Goal: Check status: Check status

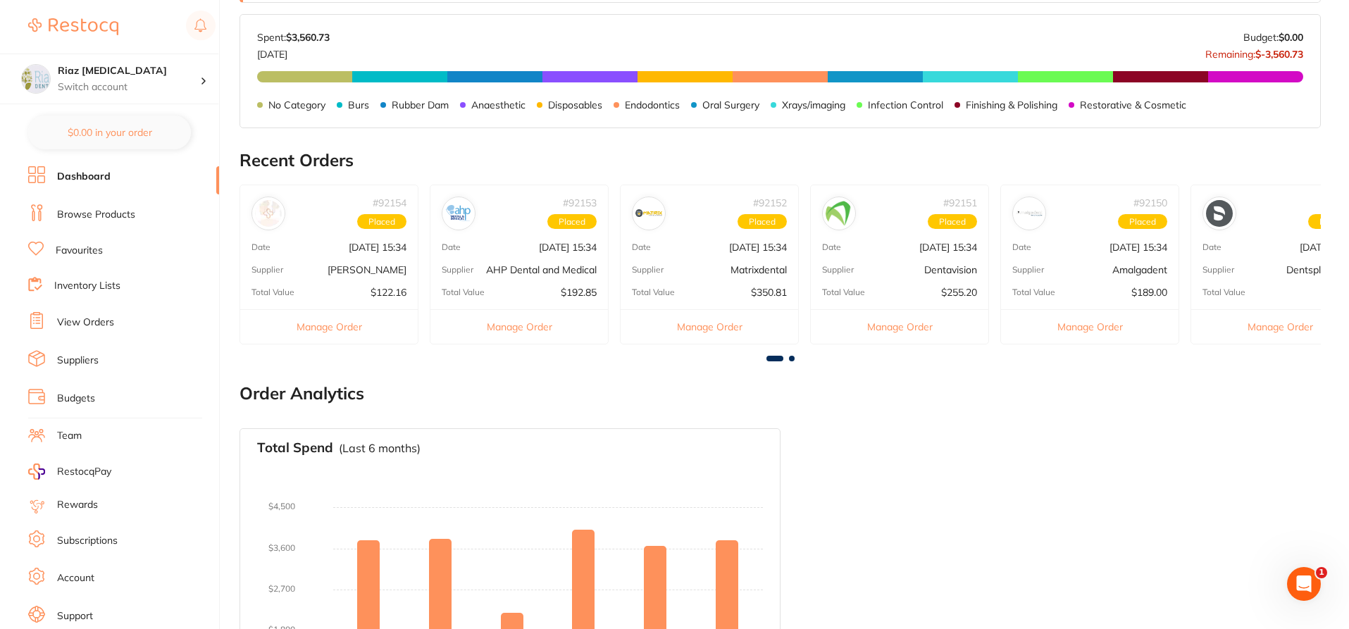
scroll to position [487, 0]
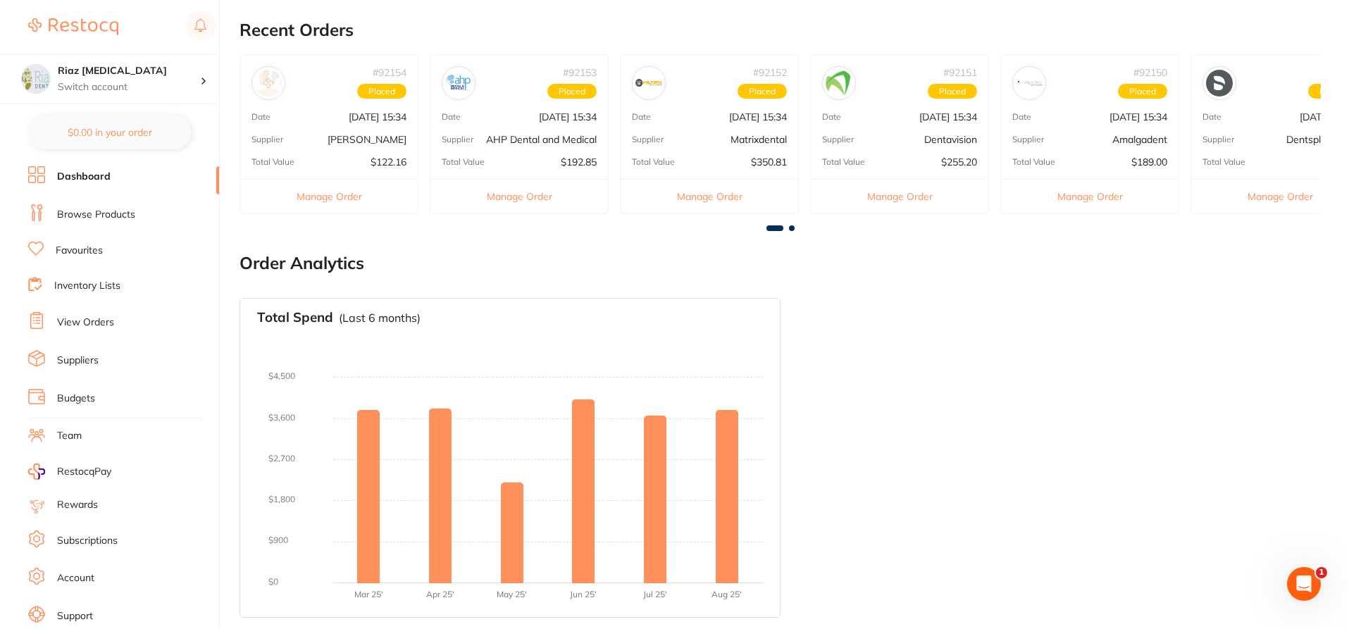
click at [77, 318] on link "View Orders" at bounding box center [85, 323] width 57 height 14
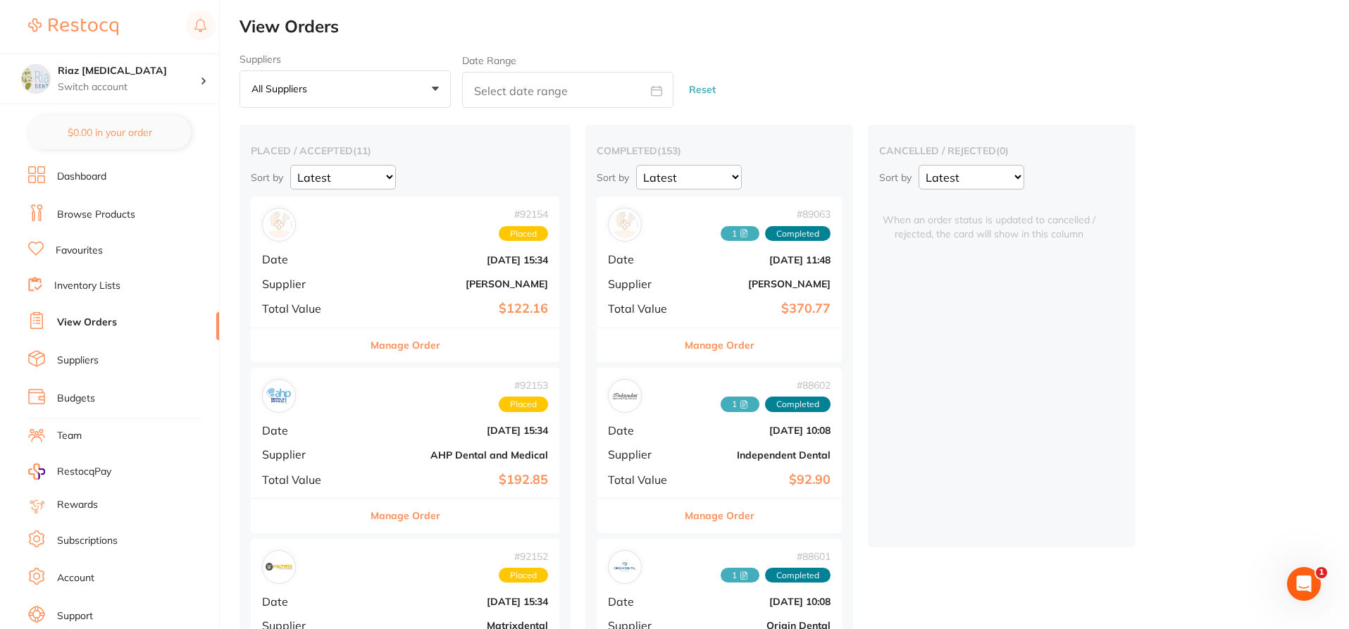
click at [370, 235] on div "# 92154 Placed" at bounding box center [405, 225] width 286 height 34
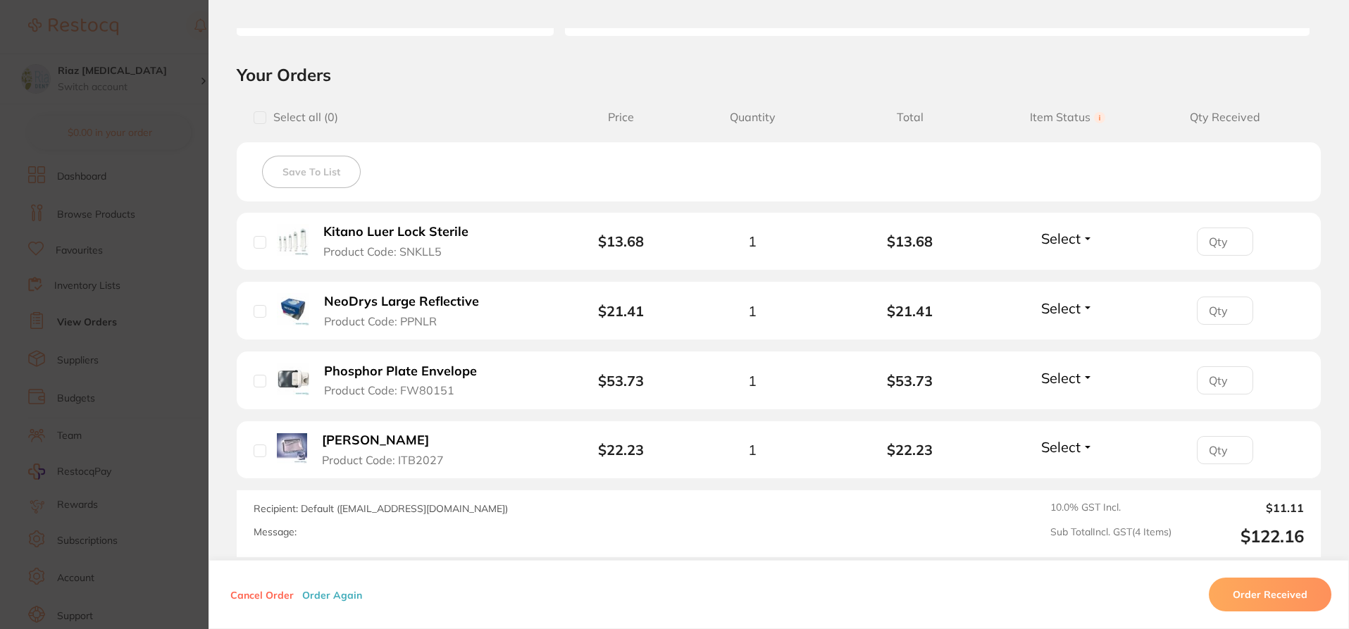
click at [177, 278] on section "Order ID: Restocq- 92154 Order Information Placed Order Order Date [DATE] 15:34…" at bounding box center [674, 314] width 1349 height 629
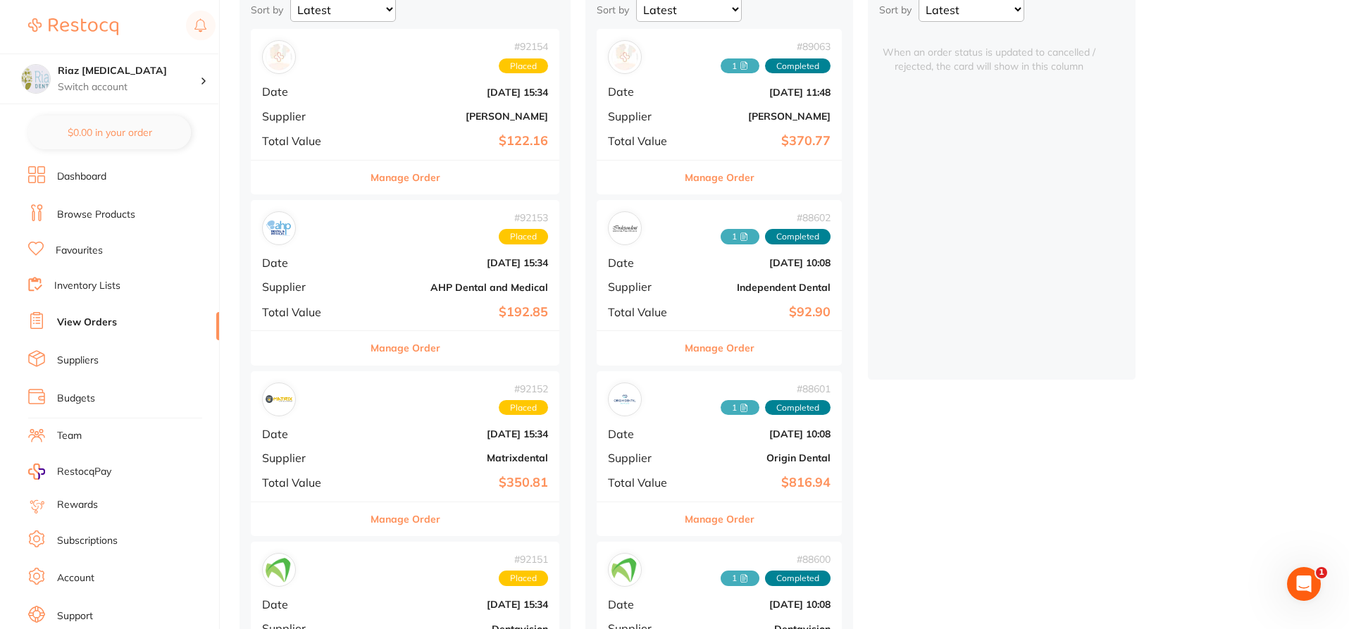
scroll to position [211, 0]
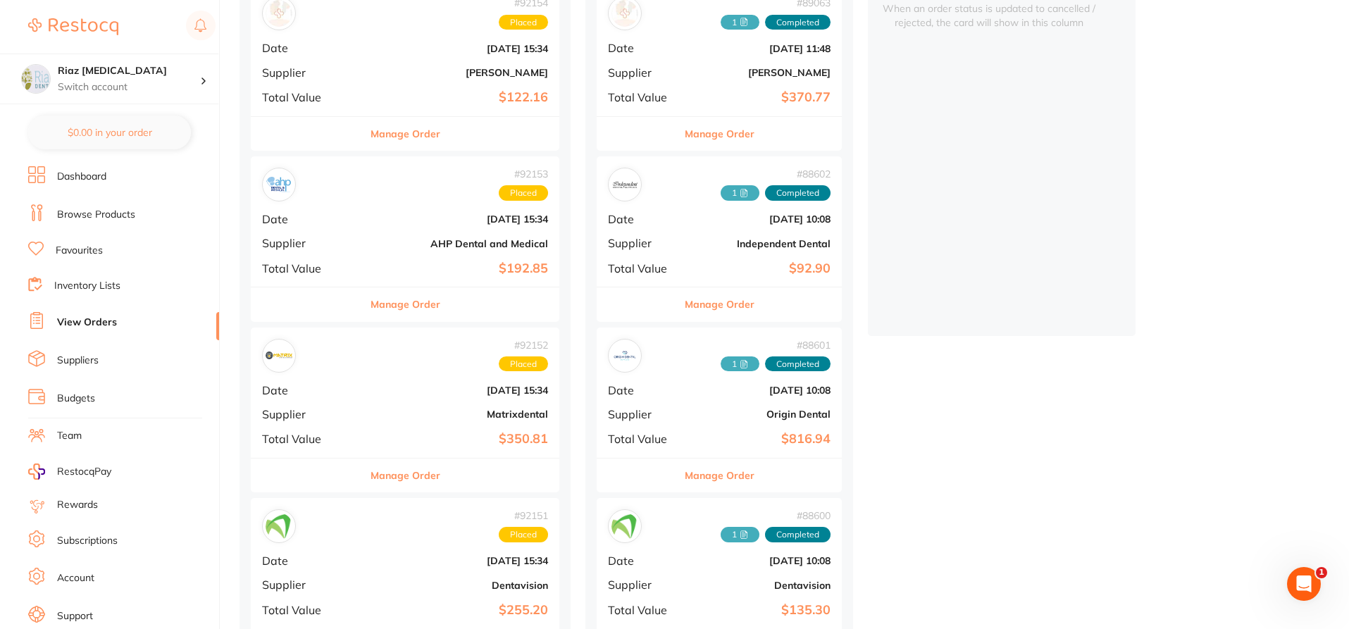
click at [352, 249] on span "Supplier" at bounding box center [308, 243] width 92 height 13
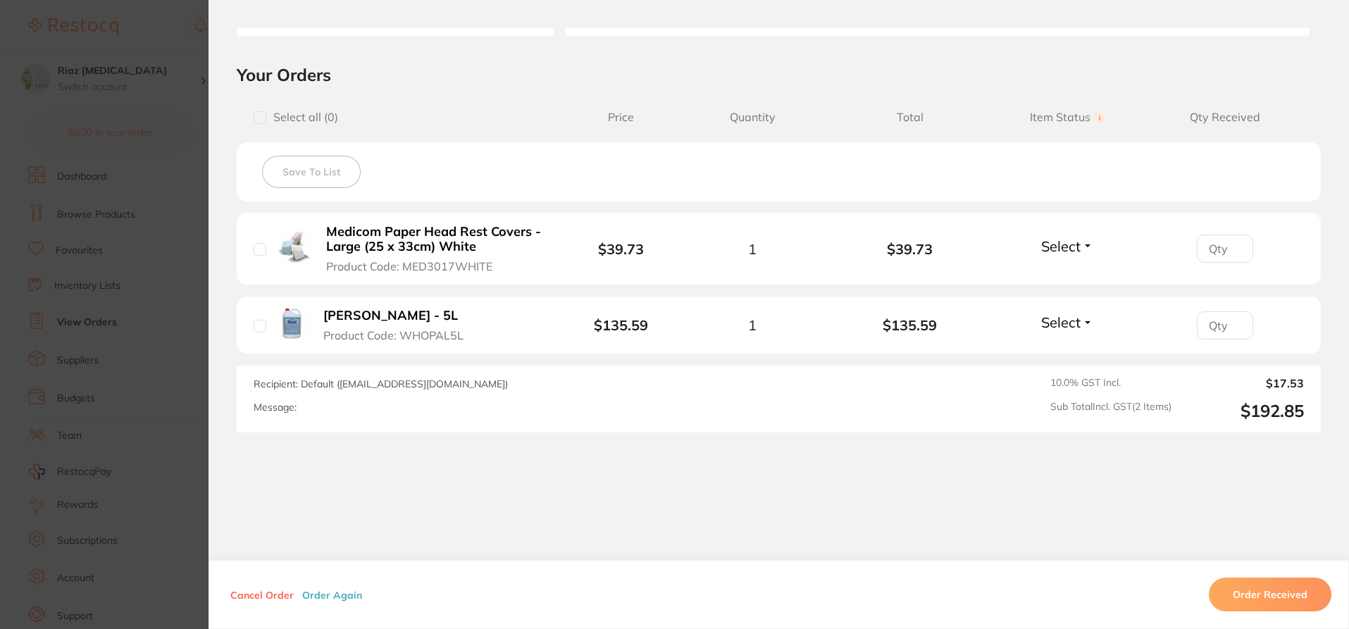
click at [168, 276] on section "Order ID: Restocq- 92153 Order Information Placed Order Order Date [DATE] 15:34…" at bounding box center [674, 314] width 1349 height 629
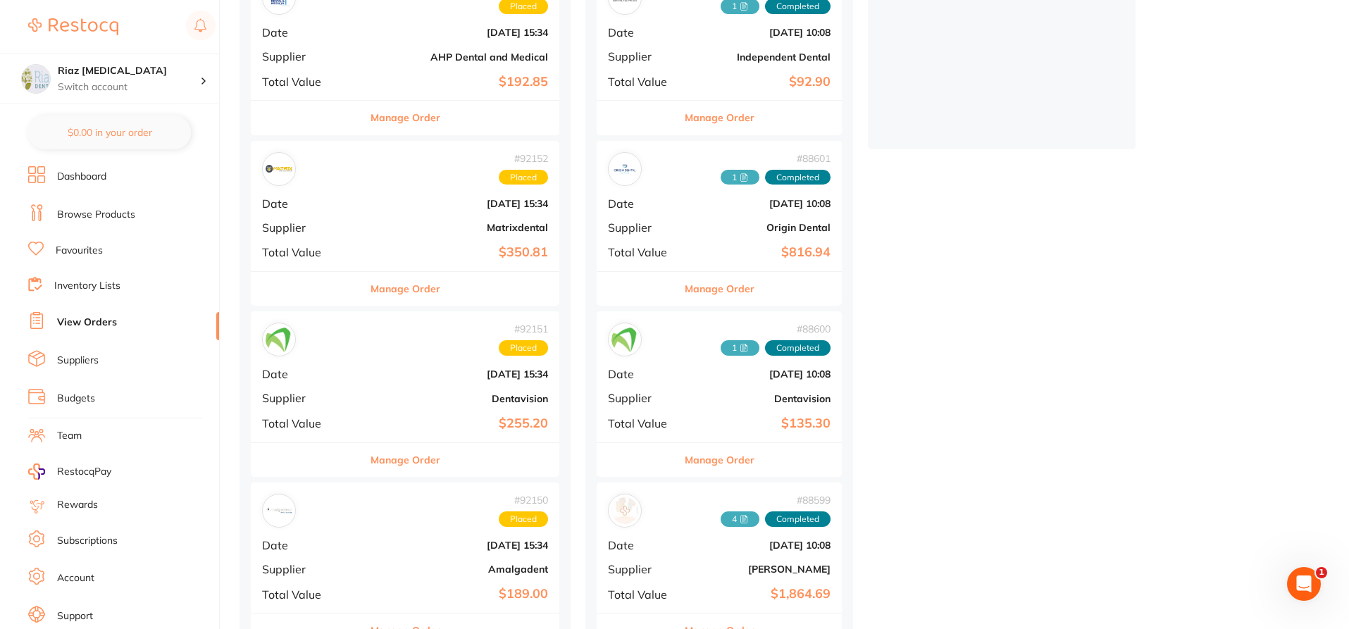
scroll to position [423, 0]
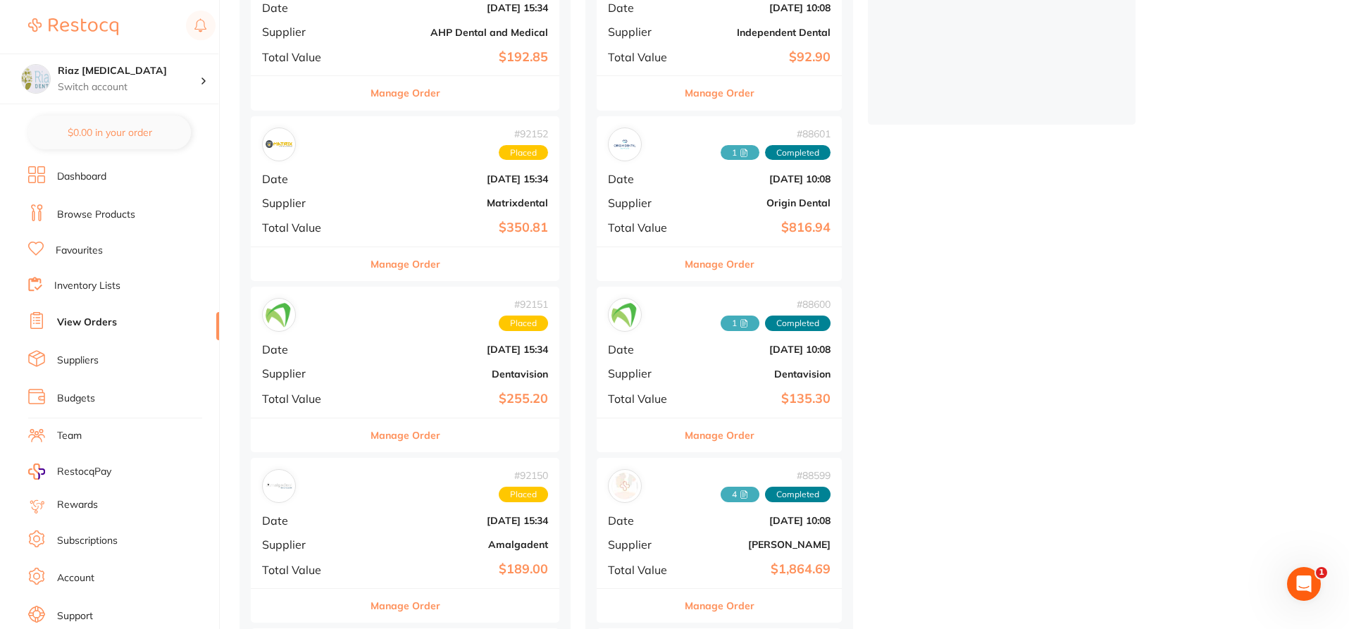
click at [364, 179] on div "# 92152 Placed Date [DATE] 15:34 Supplier Matrixdental Total Value $350.81" at bounding box center [405, 181] width 309 height 130
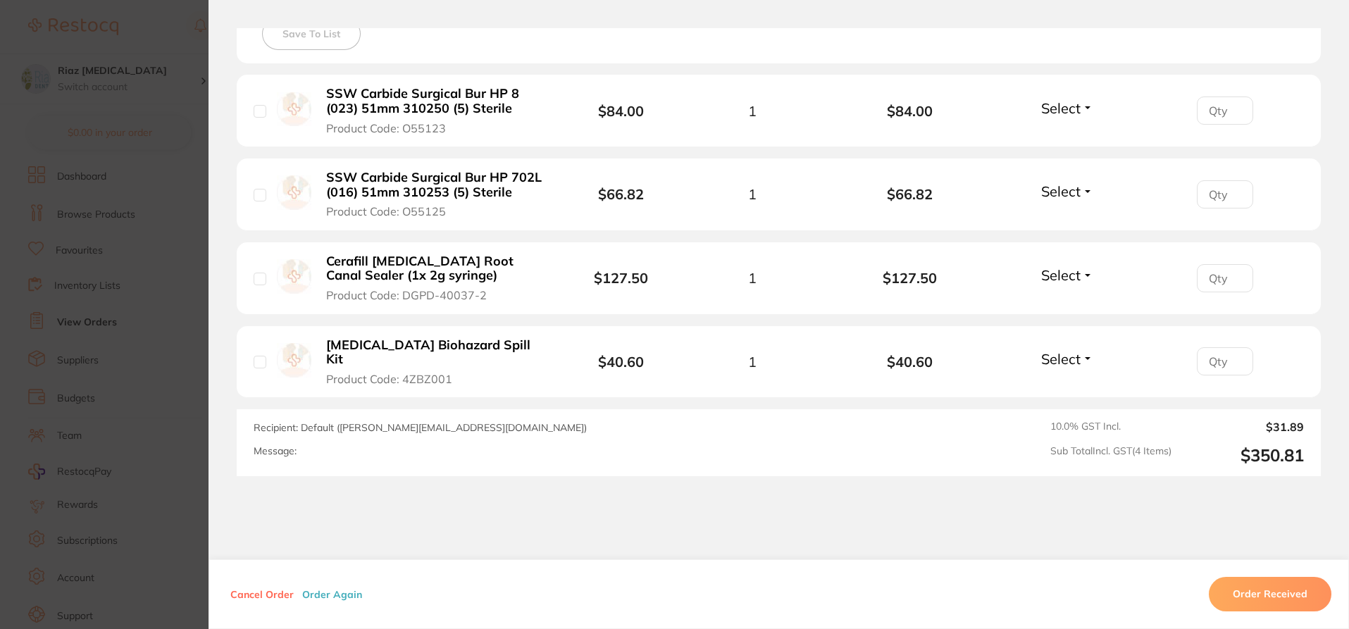
scroll to position [423, 0]
click at [147, 278] on section "Order ID: Restocq- 92152 Order Information Placed Order Order Date [DATE] 15:34…" at bounding box center [674, 314] width 1349 height 629
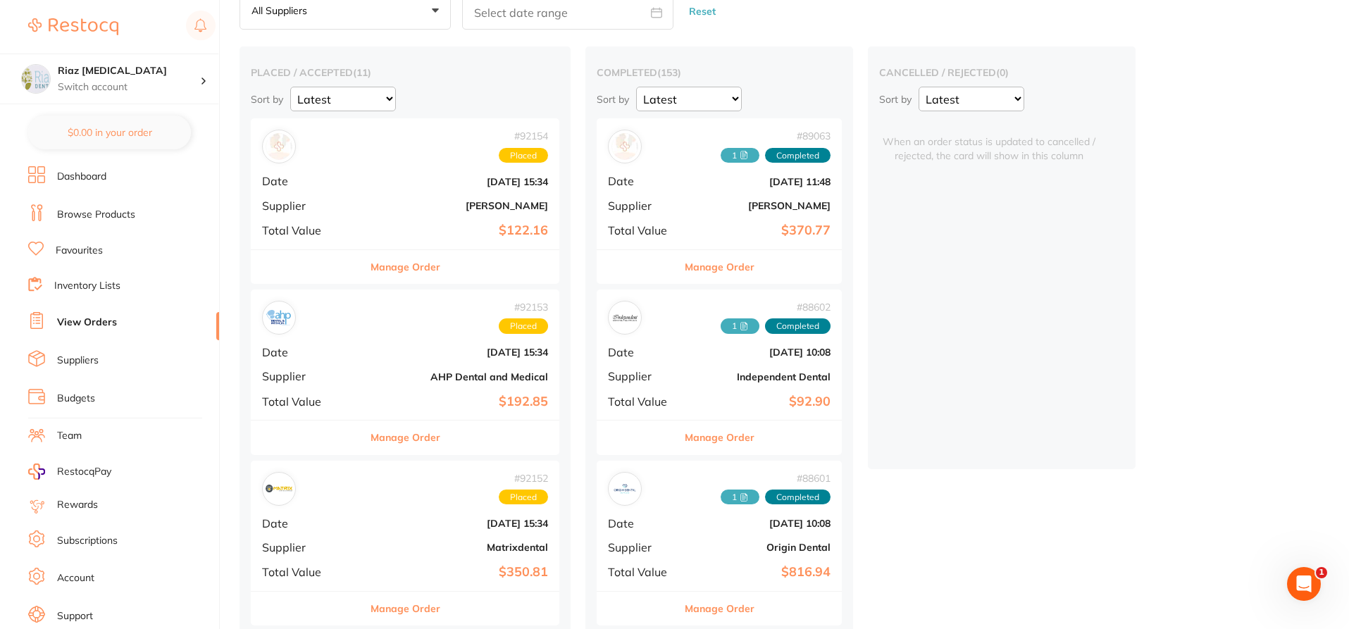
scroll to position [70, 0]
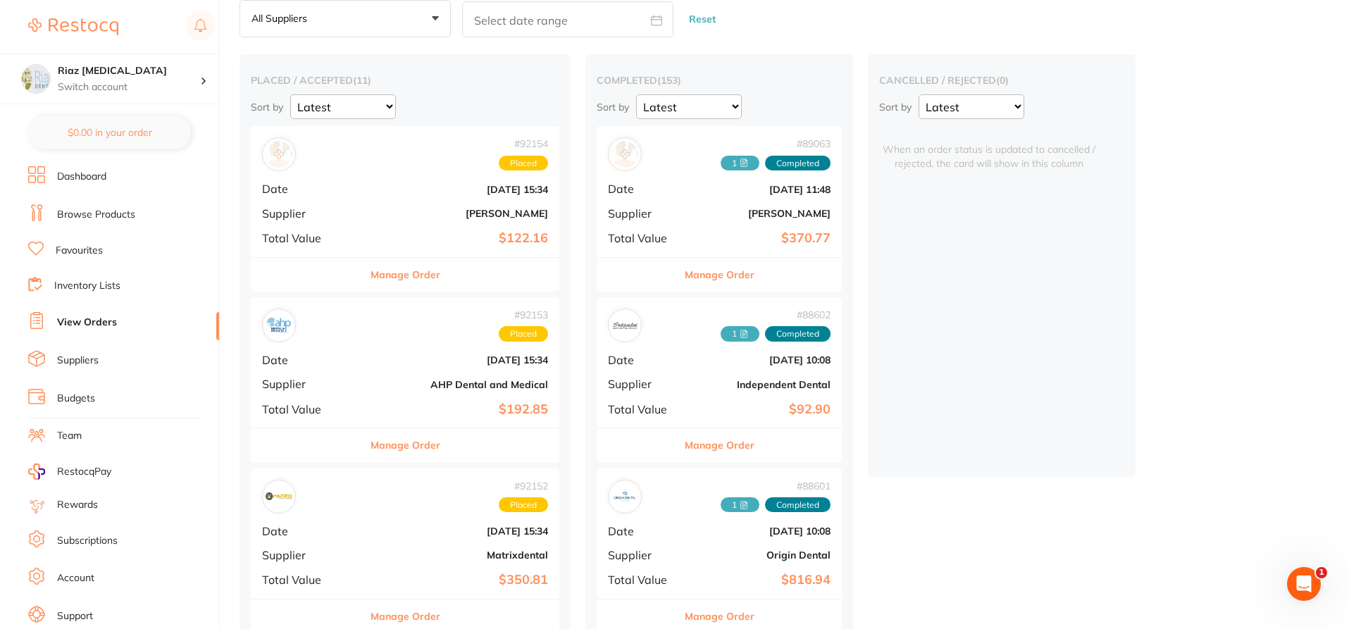
click at [392, 192] on b "[DATE] 15:34" at bounding box center [456, 189] width 183 height 11
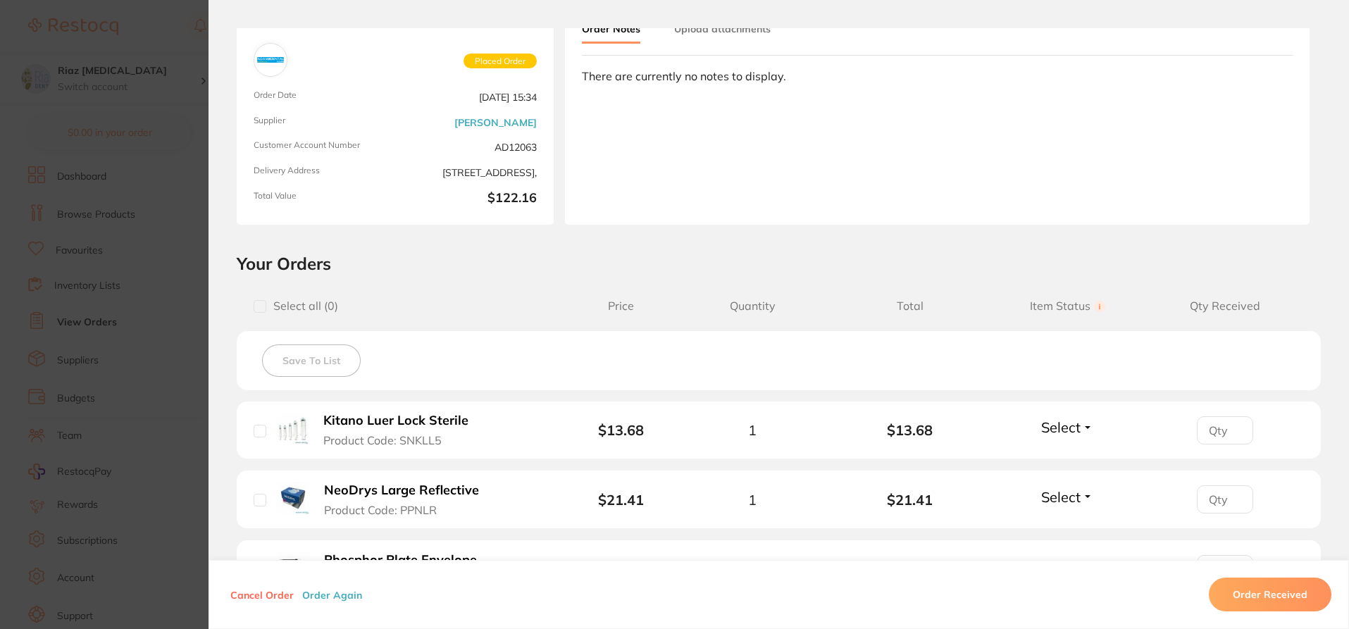
scroll to position [352, 0]
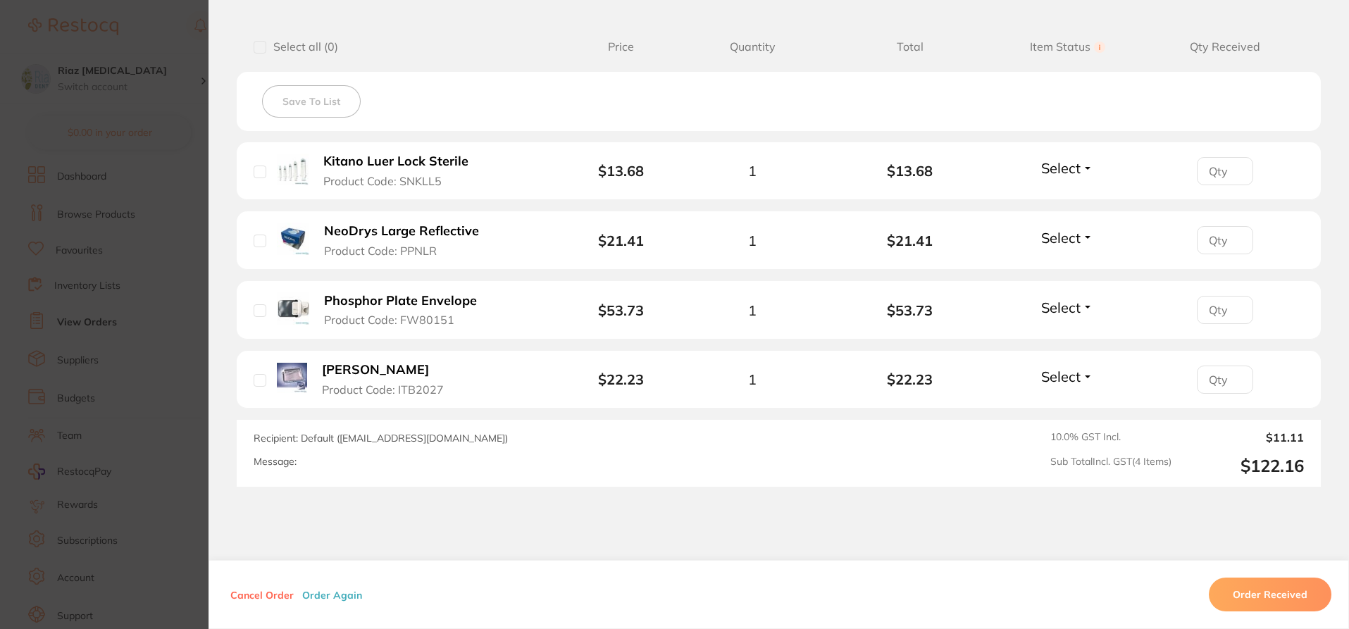
click at [154, 254] on section "Order ID: Restocq- 92154 Order Information Placed Order Order Date [DATE] 15:34…" at bounding box center [674, 314] width 1349 height 629
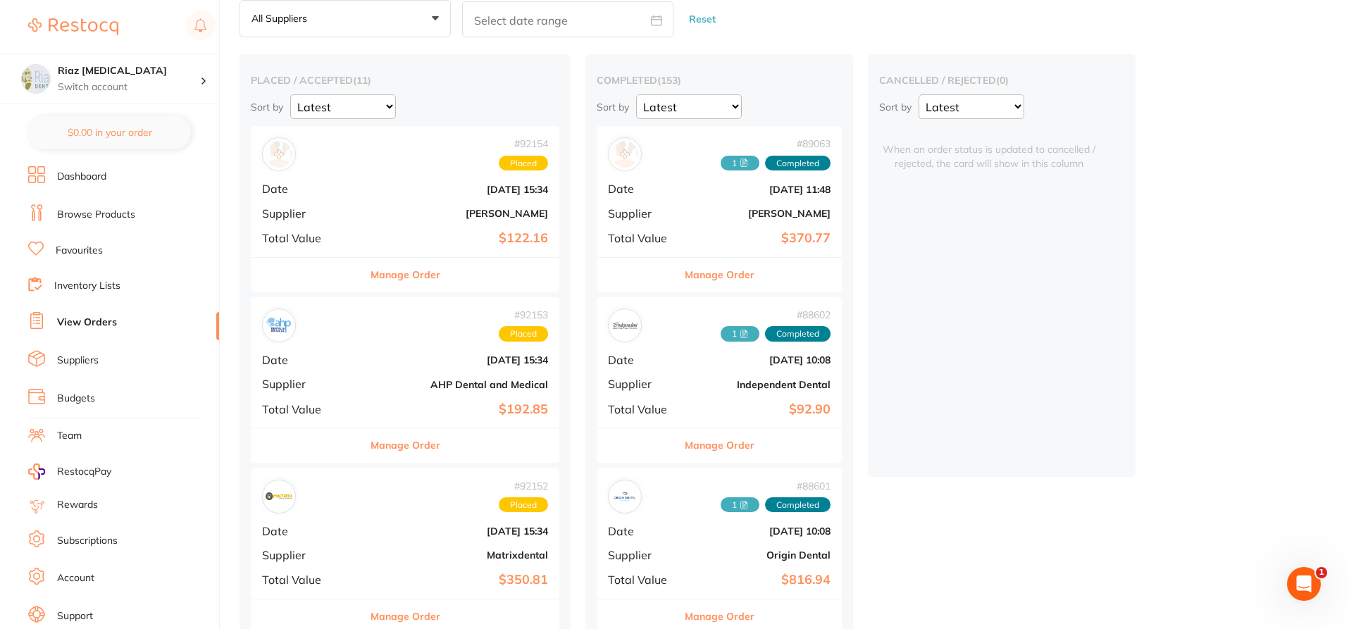
click at [414, 372] on div "# 92153 Placed Date [DATE] 15:34 Supplier AHP Dental and Medical Total Value $1…" at bounding box center [405, 362] width 309 height 130
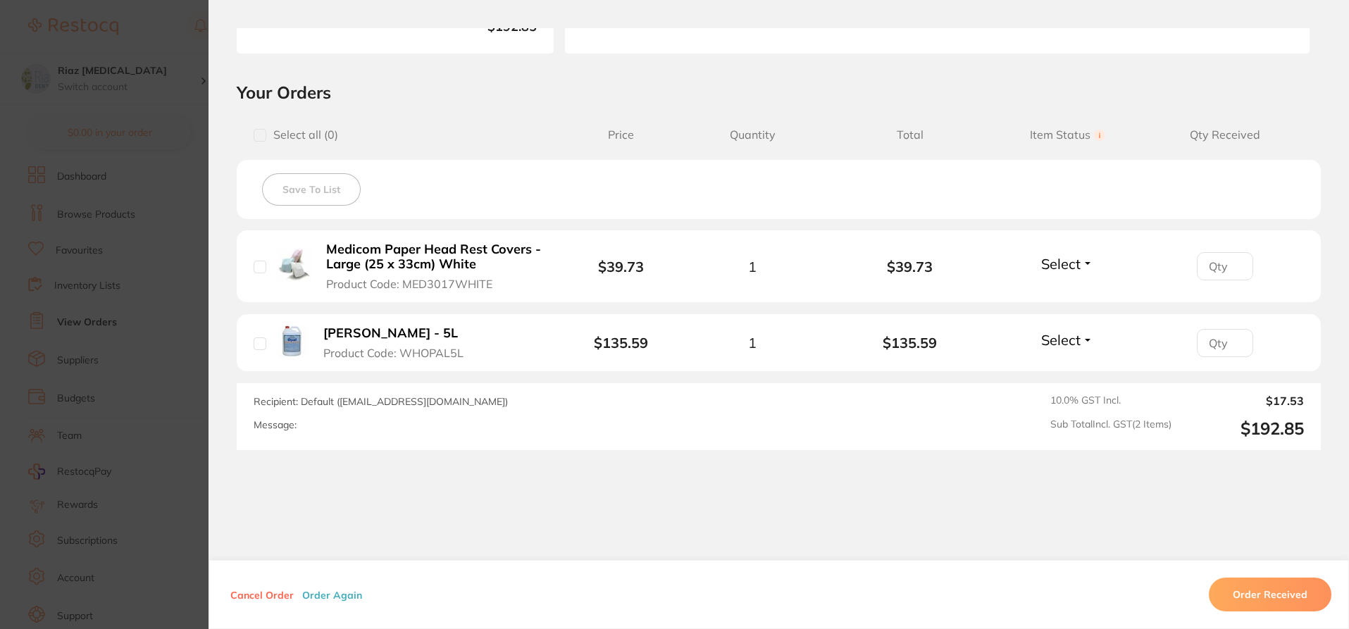
scroll to position [282, 0]
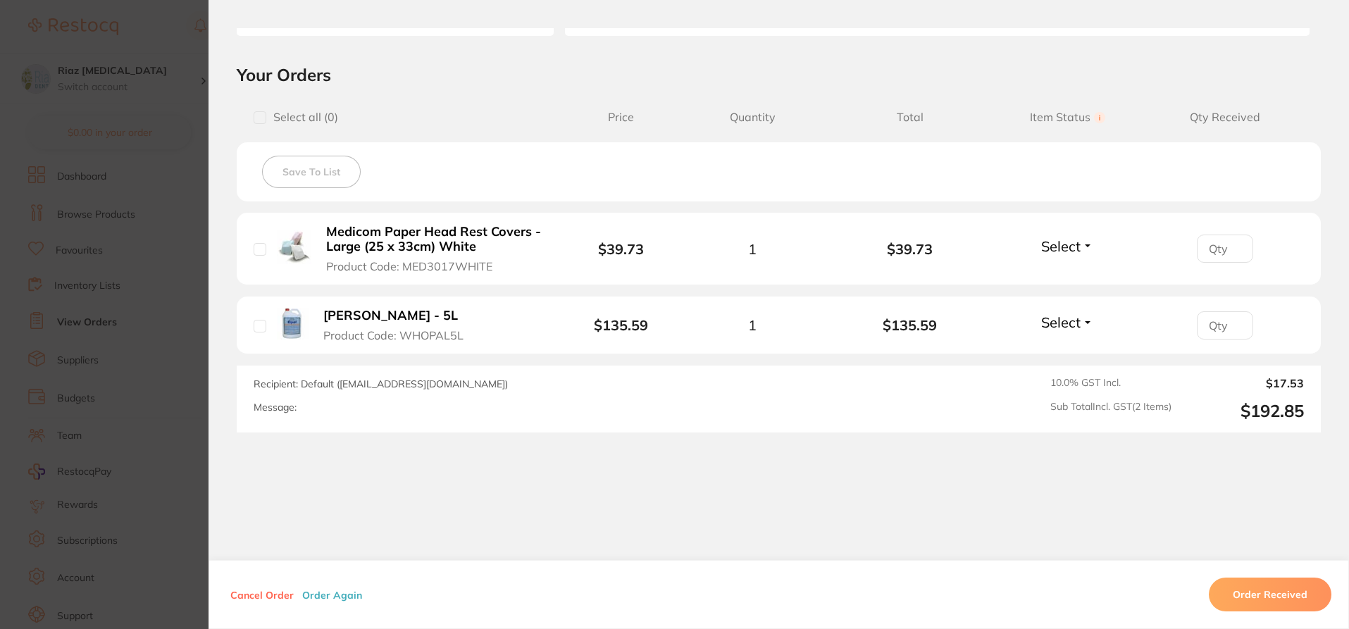
click at [417, 312] on b "[PERSON_NAME] - 5L" at bounding box center [390, 316] width 135 height 15
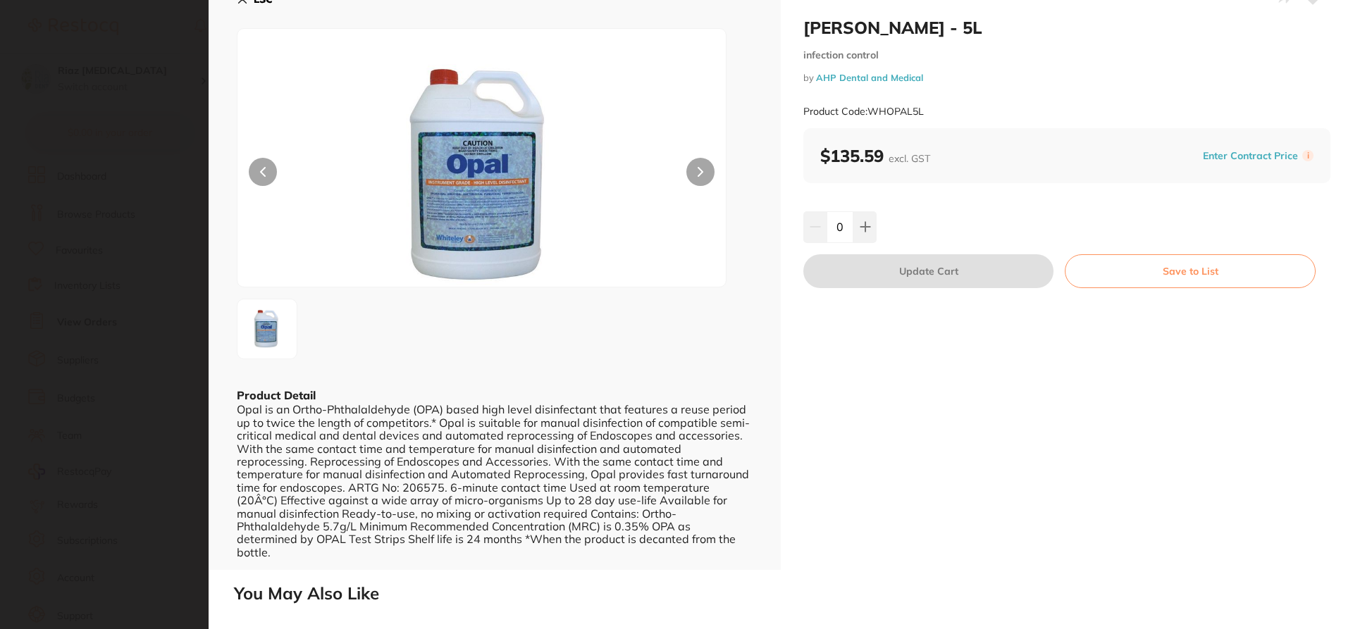
scroll to position [0, 0]
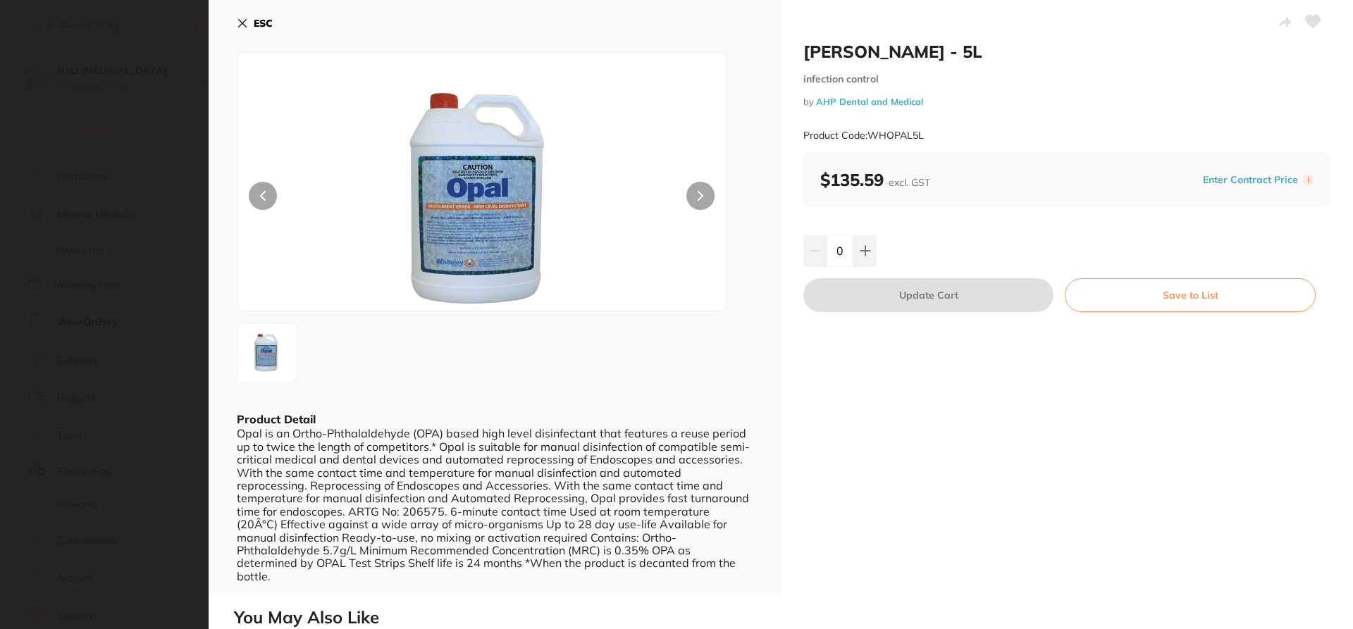
click at [239, 15] on button "ESC" at bounding box center [255, 23] width 36 height 24
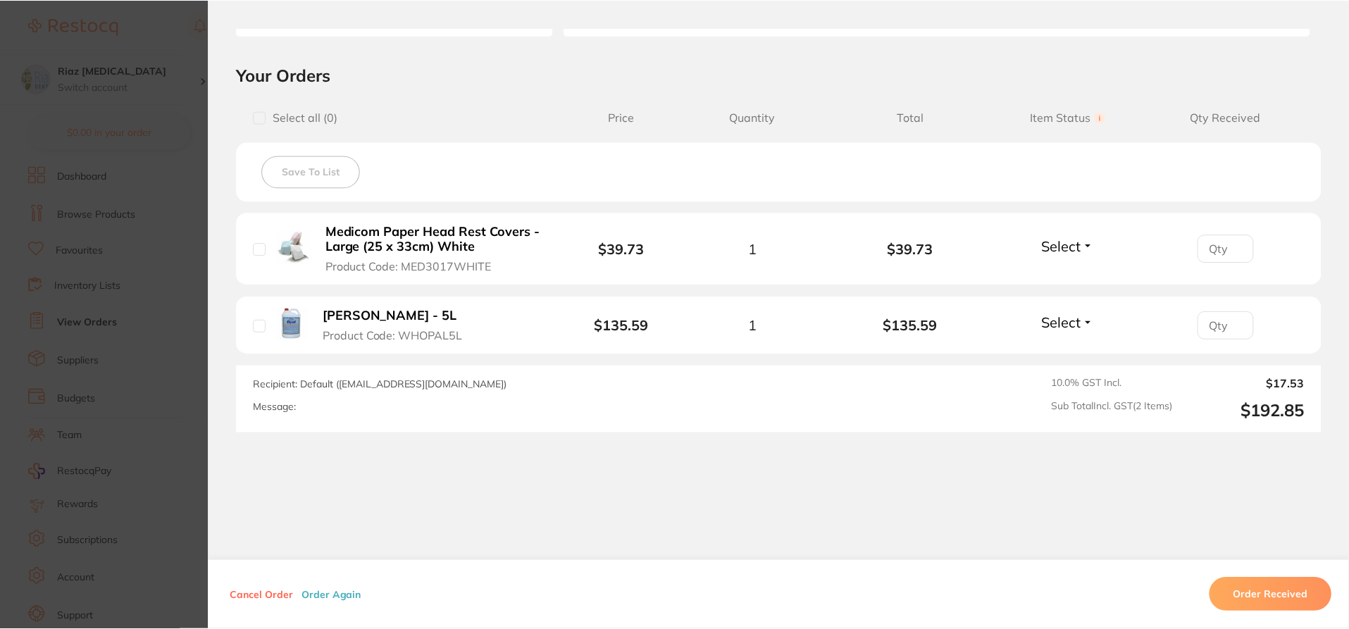
scroll to position [70, 0]
